Goal: Task Accomplishment & Management: Manage account settings

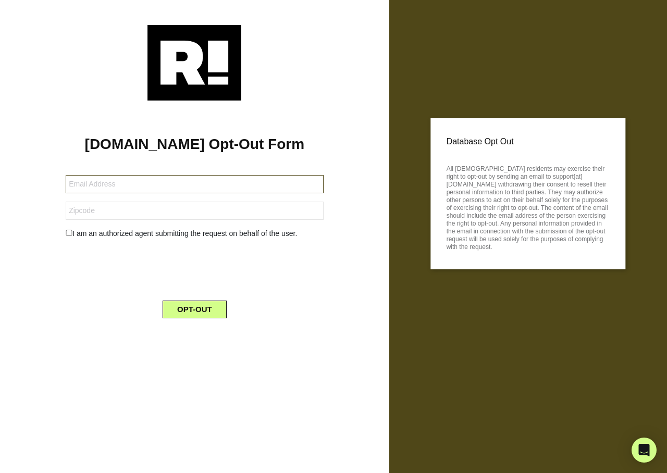
type input "ford_toni@att.net"
type input "77539"
type input "[EMAIL_ADDRESS][DOMAIN_NAME]"
type input "97022"
type input "cquinn624@yahoo.com"
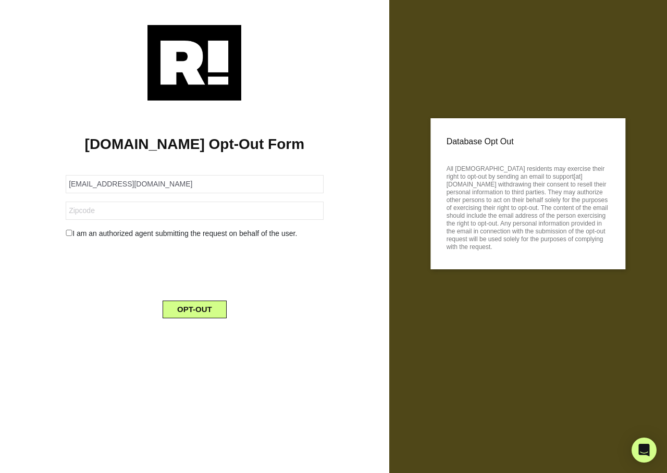
type input "333"
type input "[EMAIL_ADDRESS][DOMAIN_NAME]"
type input "29501"
